Goal: Task Accomplishment & Management: Complete application form

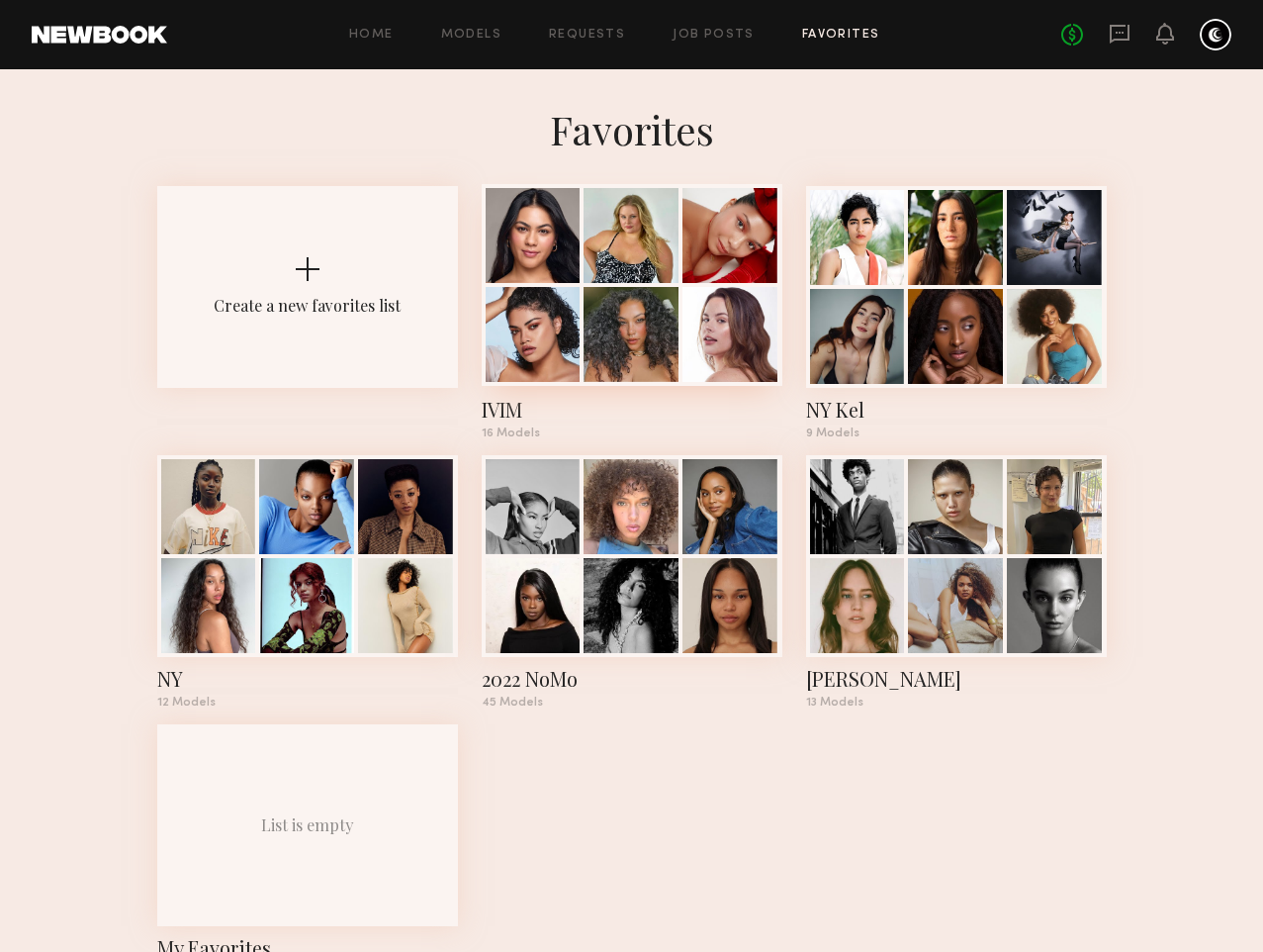
click at [626, 283] on div at bounding box center [630, 235] width 95 height 95
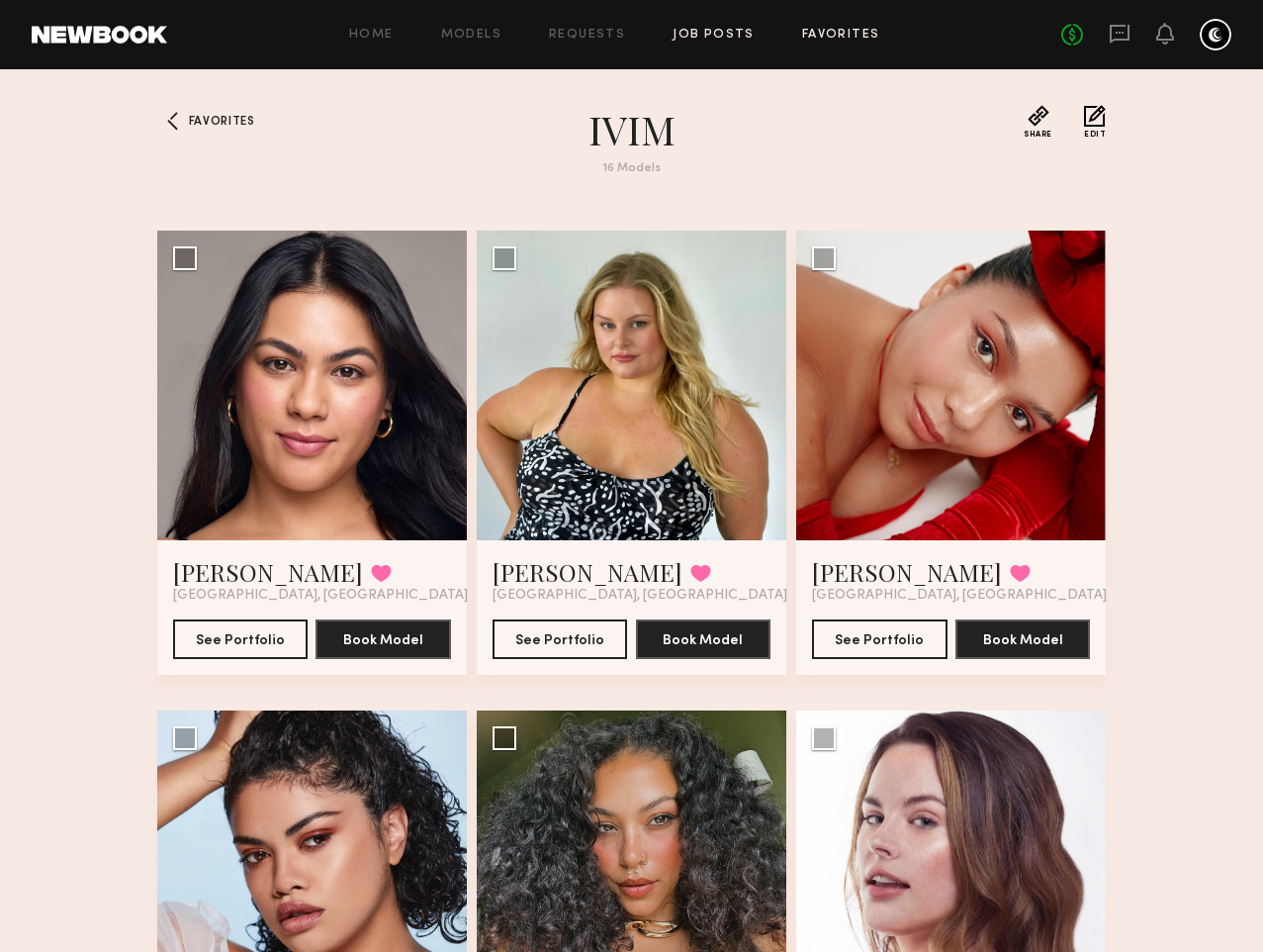
click at [707, 39] on link "Job Posts" at bounding box center [714, 35] width 82 height 13
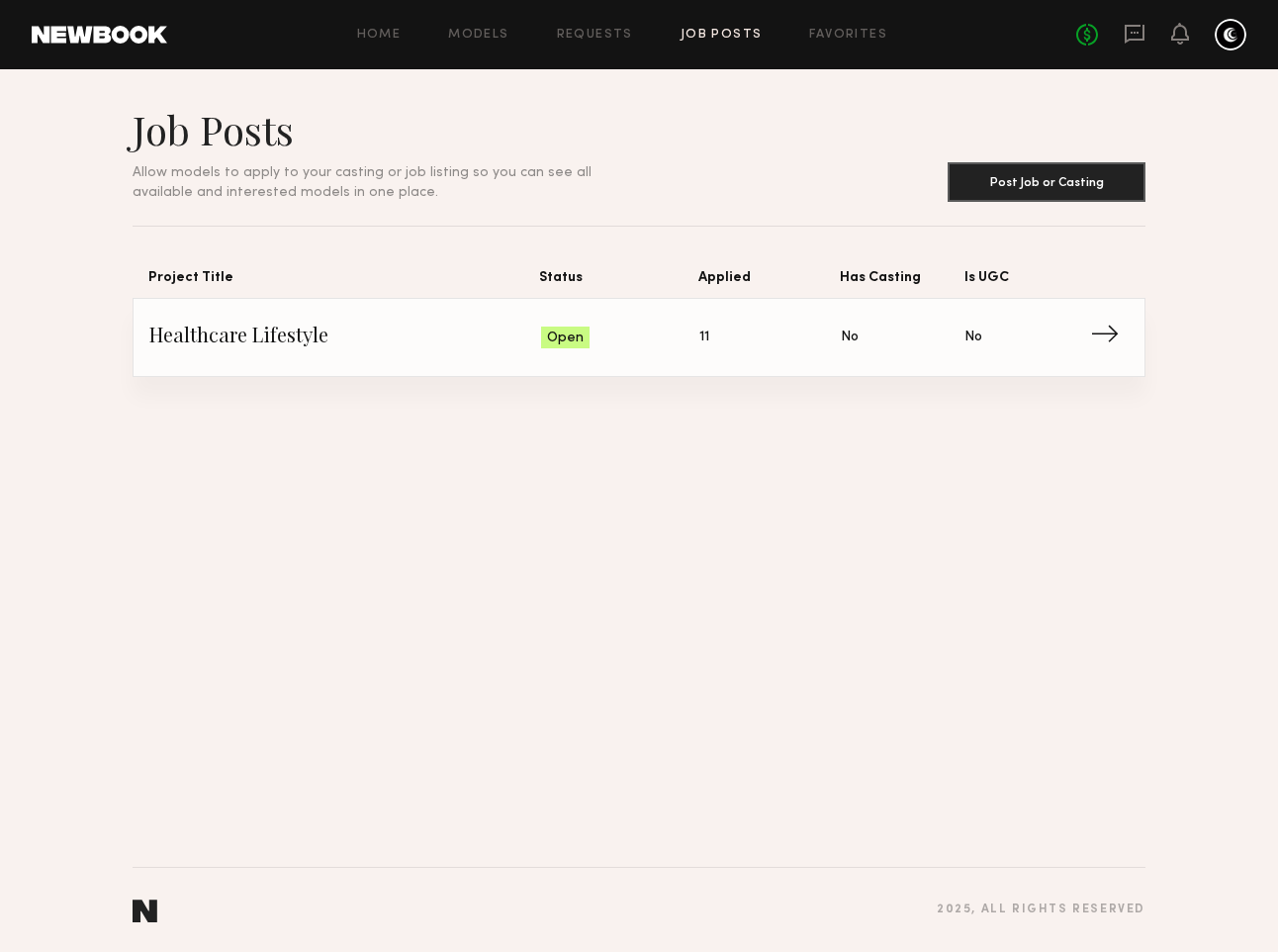
click at [1105, 335] on span "→" at bounding box center [1110, 337] width 41 height 30
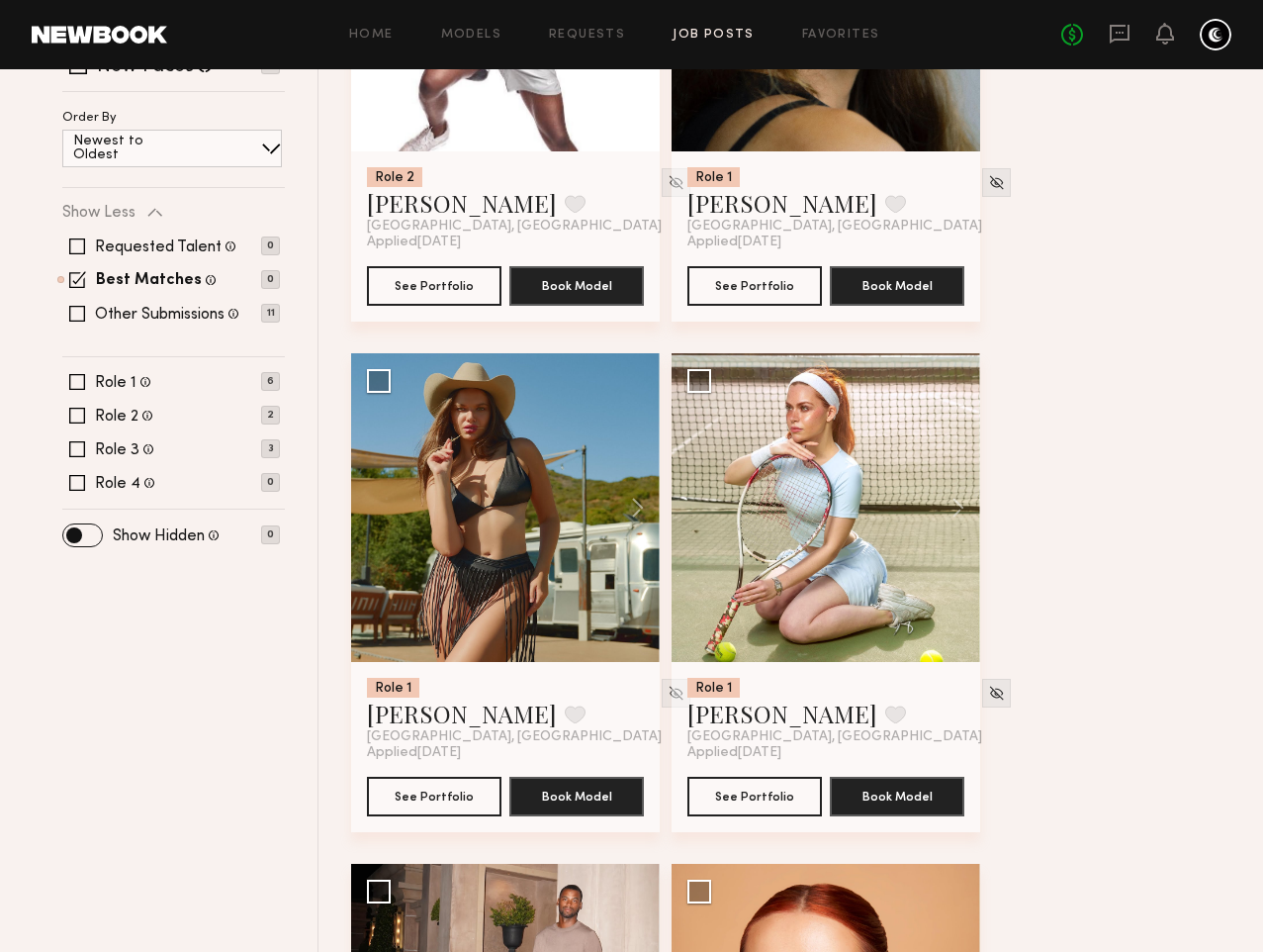
scroll to position [491, 0]
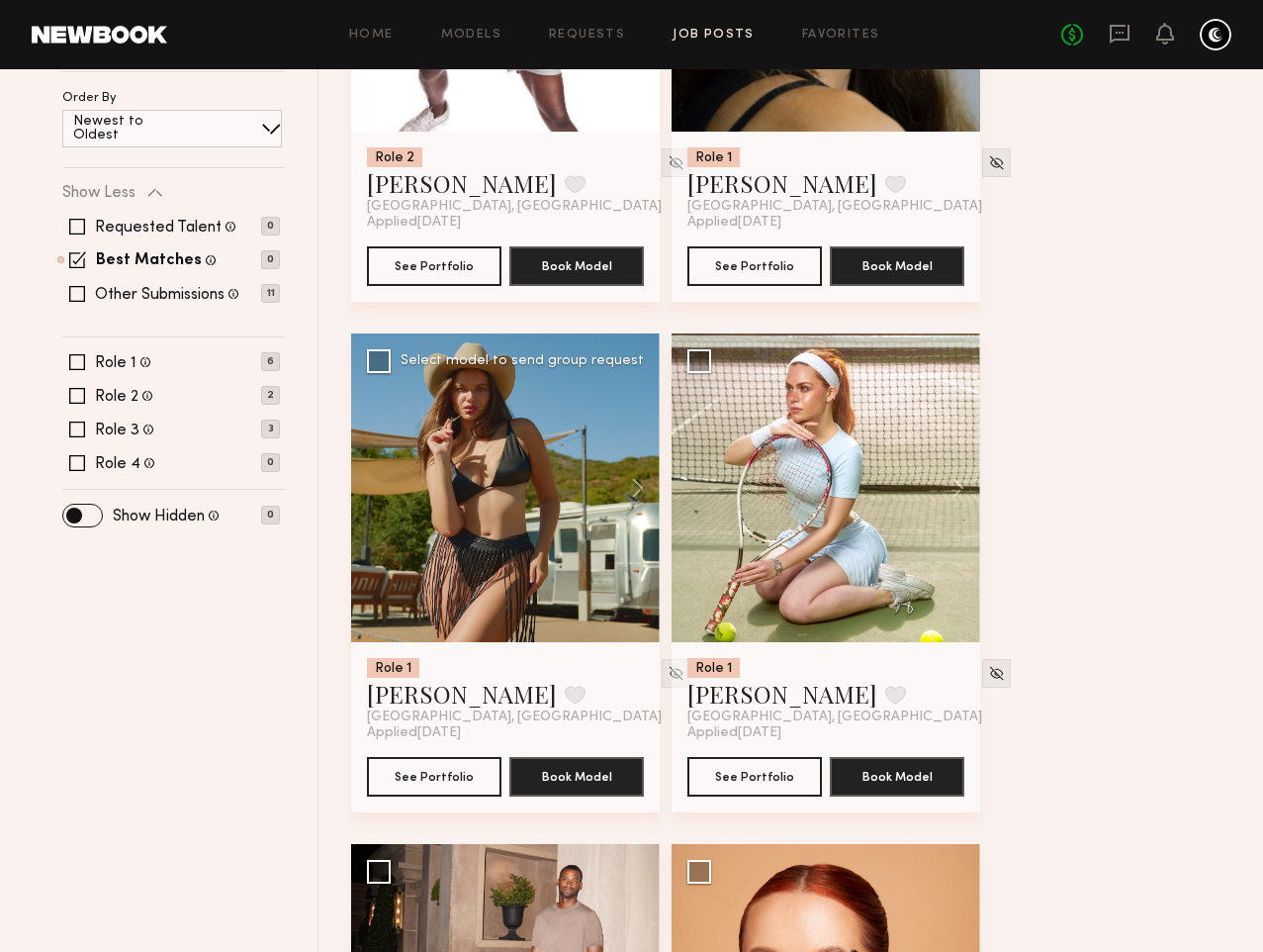
click at [539, 504] on div at bounding box center [505, 487] width 309 height 309
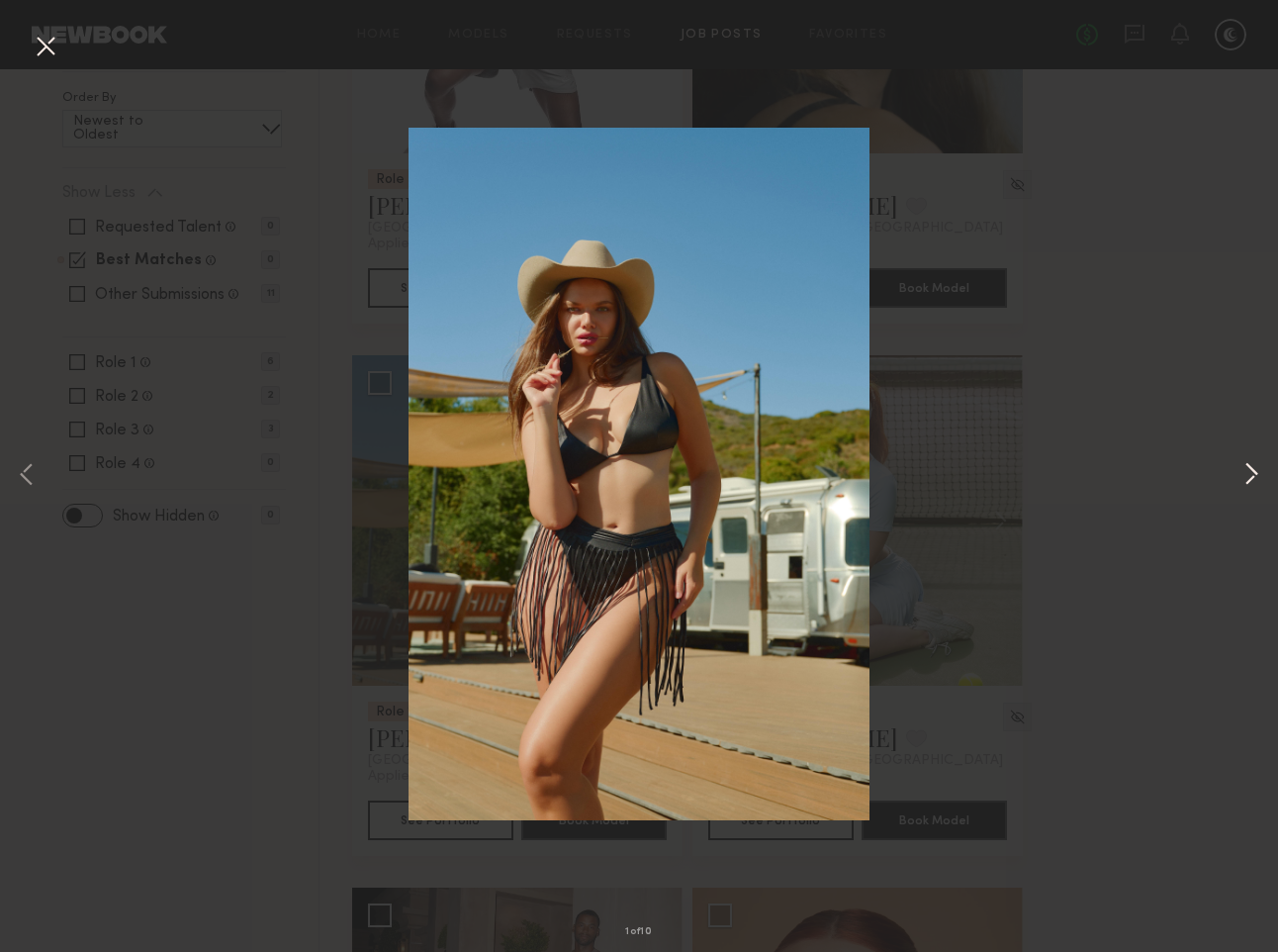
click at [1253, 476] on button at bounding box center [1251, 476] width 24 height 762
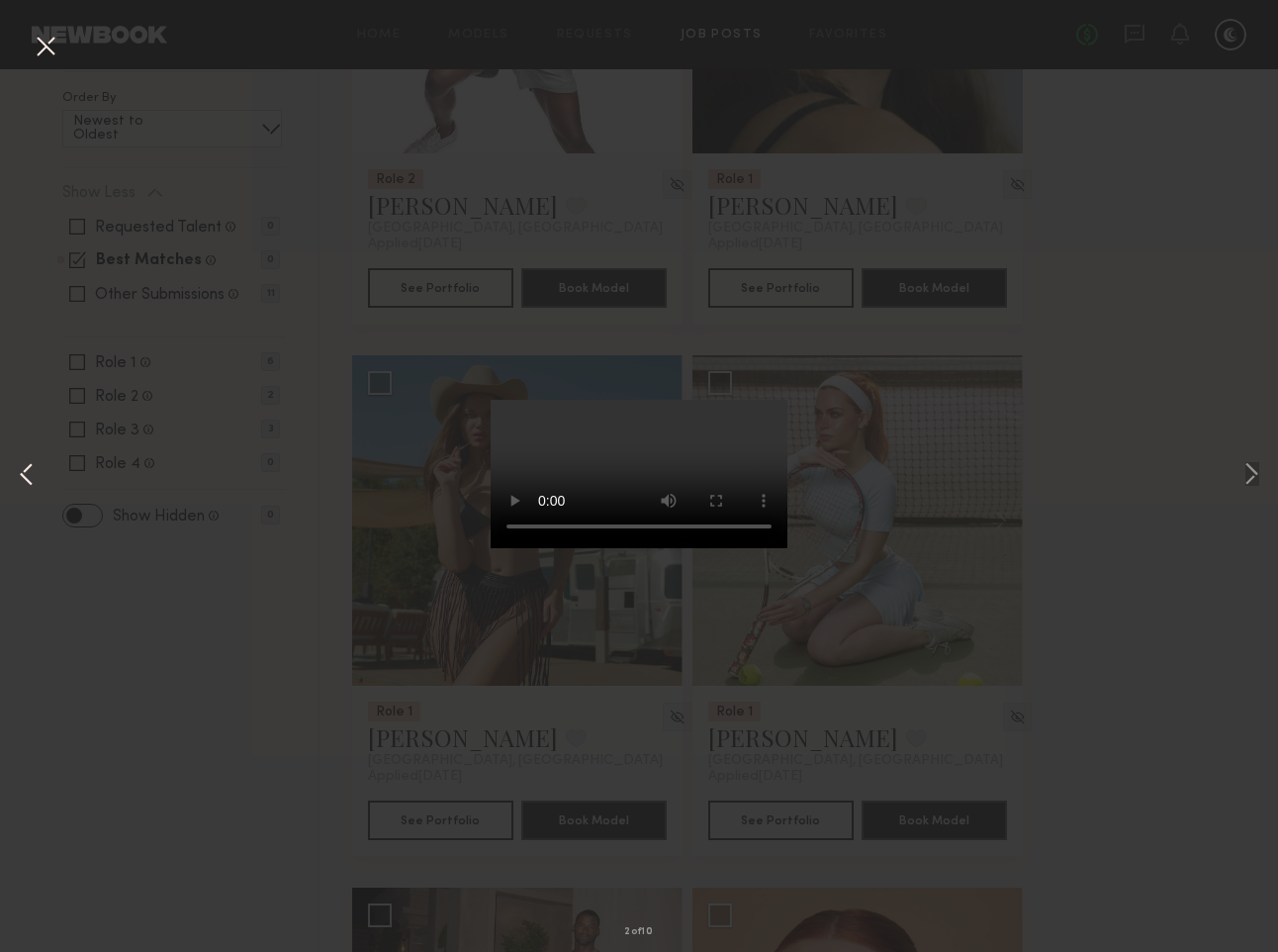
click at [26, 476] on button at bounding box center [27, 476] width 24 height 762
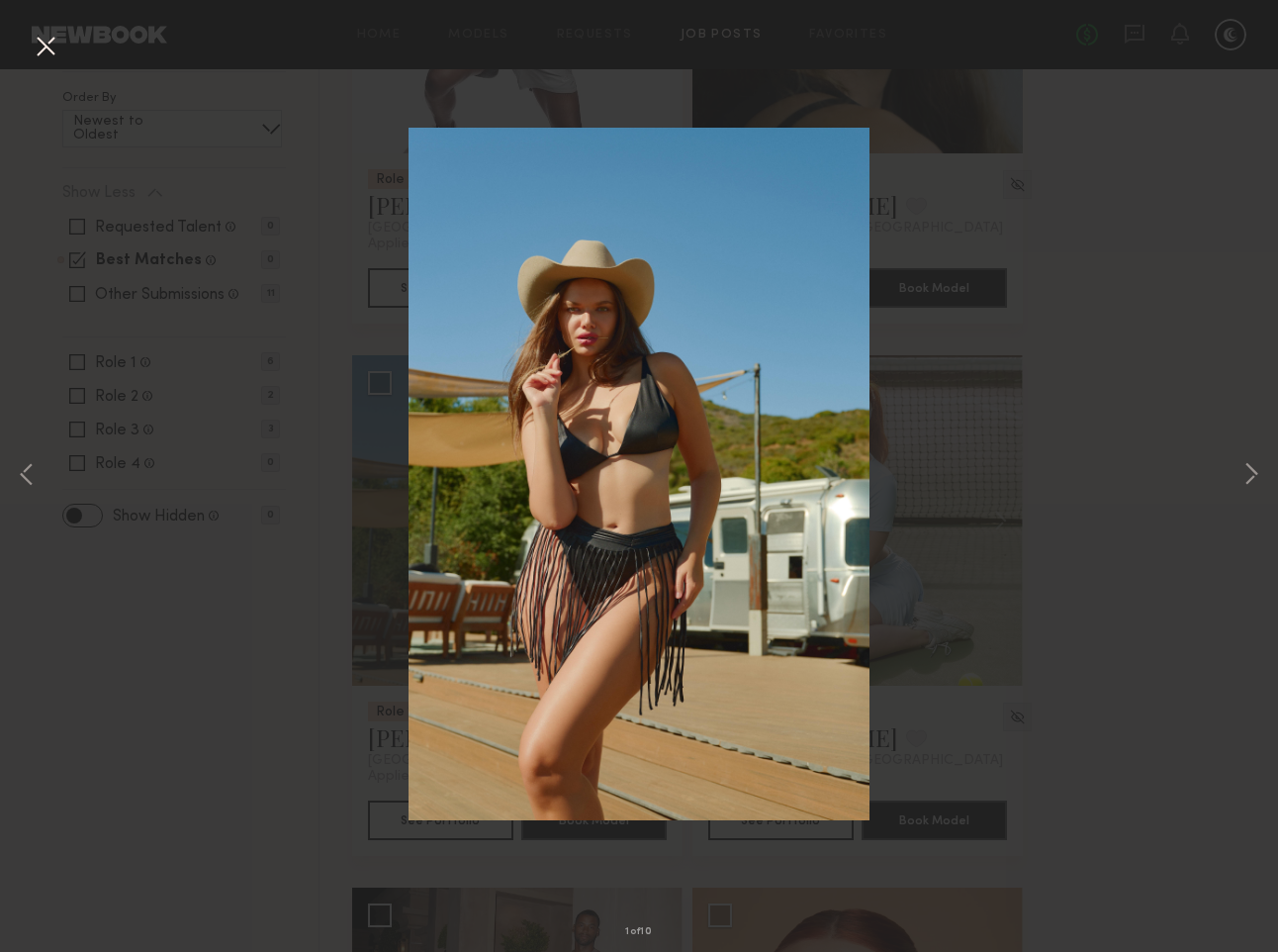
click at [41, 42] on button at bounding box center [46, 48] width 32 height 36
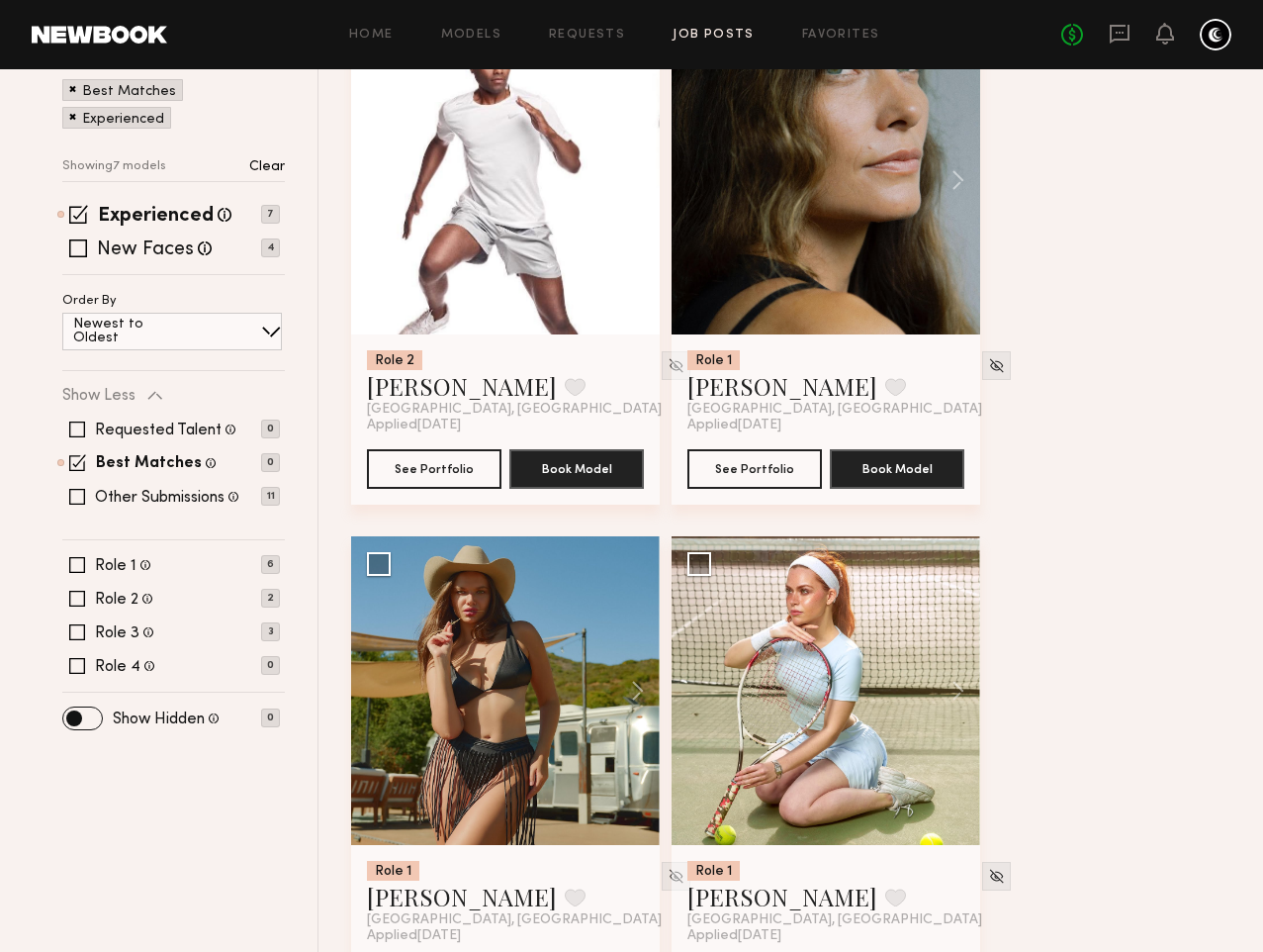
scroll to position [0, 0]
